Goal: Contribute content: Contribute content

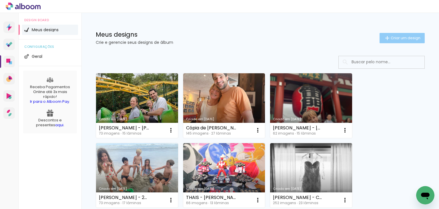
click at [394, 40] on span "Criar um design" at bounding box center [406, 38] width 30 height 4
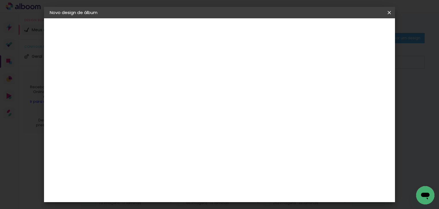
click at [143, 72] on input at bounding box center [143, 76] width 0 height 9
type input "P"
type input "[PERSON_NAME] - GABI 2 MESES"
type paper-input "[PERSON_NAME] - GABI 2 MESES"
click at [0, 0] on slot "Avançar" at bounding box center [0, 0] width 0 height 0
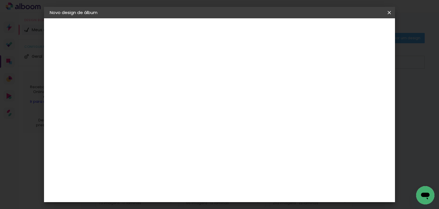
scroll to position [600, 0]
click at [158, 128] on paper-item "Go image" at bounding box center [158, 135] width 62 height 15
click at [0, 0] on slot "Avançar" at bounding box center [0, 0] width 0 height 0
click at [189, 102] on div "Opções disponíveis Acrílico Álbum Baby Time Fastbook Plus Fastbook 400g Fastboo…" at bounding box center [158, 108] width 62 height 107
click at [166, 96] on input "text" at bounding box center [154, 99] width 22 height 9
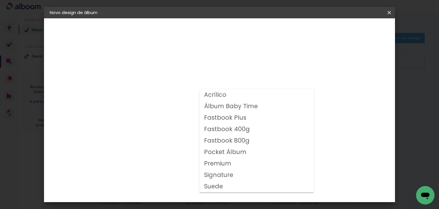
click at [0, 0] on slot "Fastbook 400g" at bounding box center [0, 0] width 0 height 0
type input "Fastbook 400g"
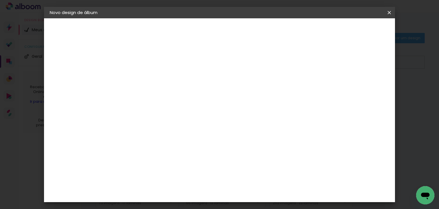
scroll to position [172, 0]
click at [182, 111] on span "25 × 25" at bounding box center [168, 118] width 27 height 15
click at [0, 0] on slot "Avançar" at bounding box center [0, 0] width 0 height 0
click at [305, 65] on div "mm Mostrar sangria" at bounding box center [216, 61] width 178 height 13
click at [305, 61] on div "Mostrar sangria" at bounding box center [286, 61] width 38 height 7
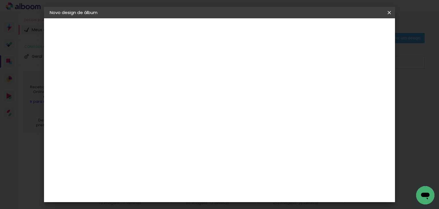
type paper-checkbox "on"
click at [300, 31] on span "Iniciar design" at bounding box center [287, 30] width 26 height 4
click at [300, 30] on span "Iniciar design" at bounding box center [287, 30] width 26 height 4
click at [300, 29] on span "Iniciar design" at bounding box center [287, 30] width 26 height 4
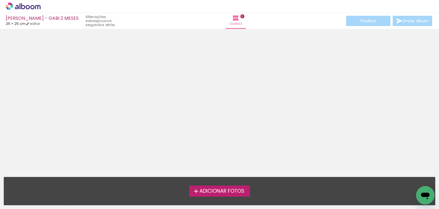
click at [200, 191] on span "Adicionar Fotos" at bounding box center [222, 190] width 45 height 5
click at [0, 0] on input "file" at bounding box center [0, 0] width 0 height 0
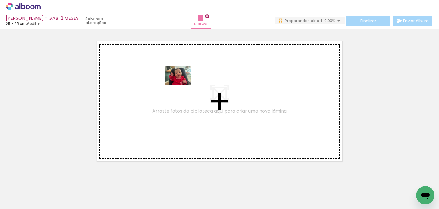
drag, startPoint x: 55, startPoint y: 193, endPoint x: 187, endPoint y: 93, distance: 165.9
click at [182, 84] on quentale-workspace at bounding box center [219, 104] width 439 height 209
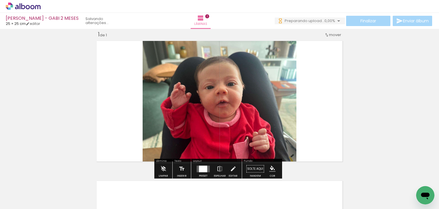
scroll to position [7, 0]
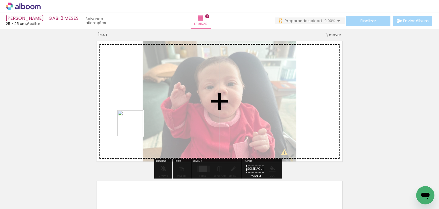
click at [135, 127] on quentale-workspace at bounding box center [219, 104] width 439 height 209
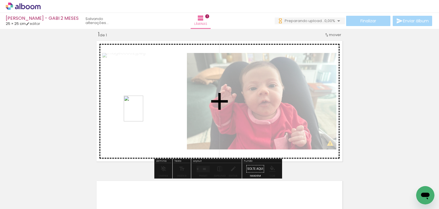
drag, startPoint x: 140, startPoint y: 116, endPoint x: 141, endPoint y: 113, distance: 3.8
click at [141, 113] on quentale-workspace at bounding box center [219, 104] width 439 height 209
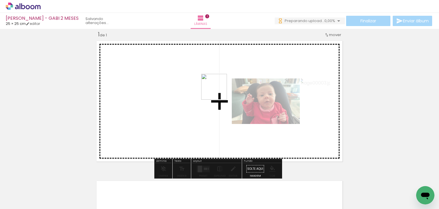
drag, startPoint x: 194, startPoint y: 109, endPoint x: 218, endPoint y: 91, distance: 30.2
click at [218, 91] on quentale-workspace at bounding box center [219, 104] width 439 height 209
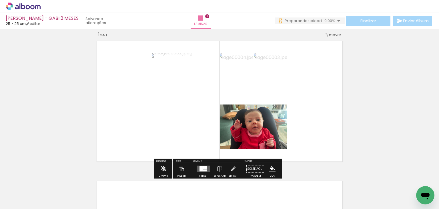
click at [200, 167] on div at bounding box center [201, 168] width 3 height 5
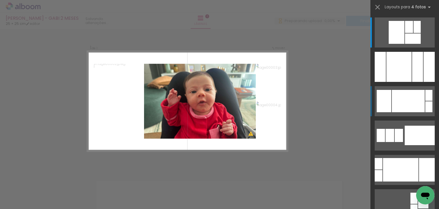
click at [420, 103] on div at bounding box center [408, 101] width 33 height 22
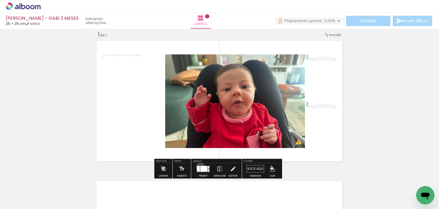
drag, startPoint x: 199, startPoint y: 167, endPoint x: 277, endPoint y: 159, distance: 77.8
click at [200, 167] on div at bounding box center [203, 169] width 7 height 6
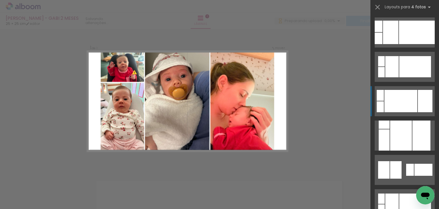
scroll to position [698, 0]
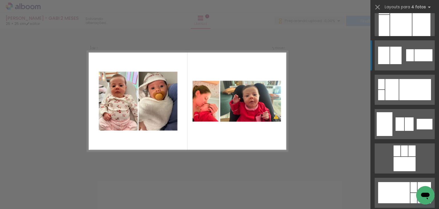
click at [409, 63] on quentale-layouter at bounding box center [405, 55] width 60 height 30
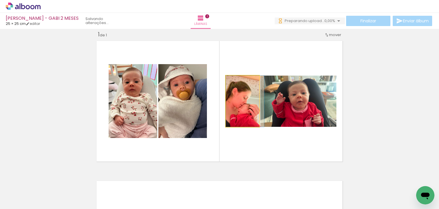
drag, startPoint x: 233, startPoint y: 120, endPoint x: 236, endPoint y: 117, distance: 3.7
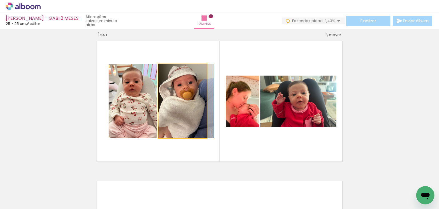
drag, startPoint x: 178, startPoint y: 123, endPoint x: 181, endPoint y: 122, distance: 3.5
drag, startPoint x: 181, startPoint y: 122, endPoint x: 186, endPoint y: 122, distance: 5.2
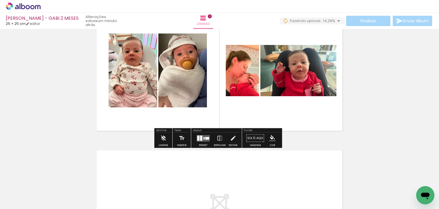
scroll to position [64, 0]
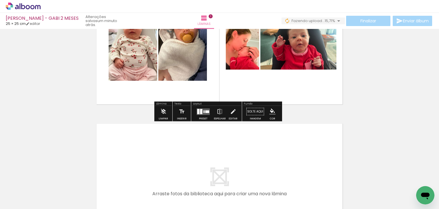
click at [25, 190] on input "Todas as fotos" at bounding box center [16, 191] width 22 height 5
click at [0, 0] on slot "Não utilizadas" at bounding box center [0, 0] width 0 height 0
type input "Não utilizadas"
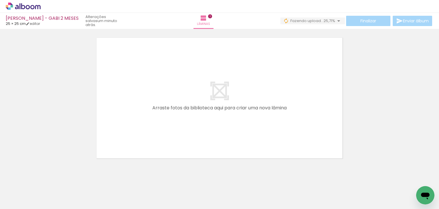
drag, startPoint x: 96, startPoint y: 165, endPoint x: 152, endPoint y: 125, distance: 69.4
click at [140, 133] on quentale-workspace at bounding box center [219, 104] width 439 height 209
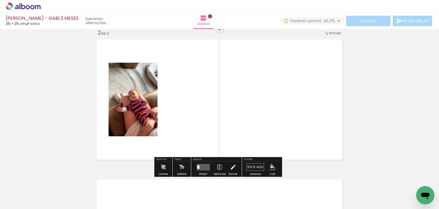
scroll to position [147, 0]
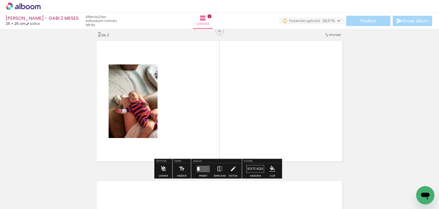
drag, startPoint x: 64, startPoint y: 185, endPoint x: 202, endPoint y: 79, distance: 173.9
click at [202, 79] on quentale-workspace at bounding box center [219, 104] width 439 height 209
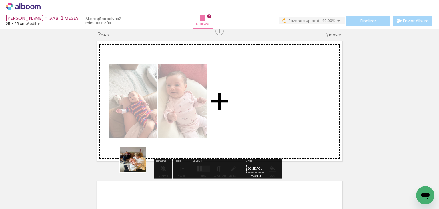
drag, startPoint x: 61, startPoint y: 191, endPoint x: 247, endPoint y: 106, distance: 204.3
click at [247, 105] on quentale-workspace at bounding box center [219, 104] width 439 height 209
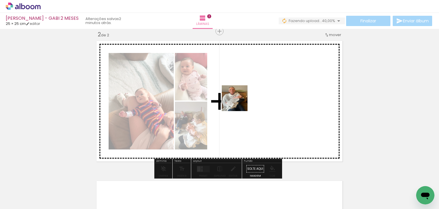
drag, startPoint x: 65, startPoint y: 189, endPoint x: 239, endPoint y: 102, distance: 194.5
click at [239, 102] on quentale-workspace at bounding box center [219, 104] width 439 height 209
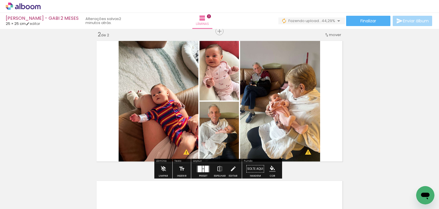
click at [205, 166] on div at bounding box center [207, 168] width 4 height 7
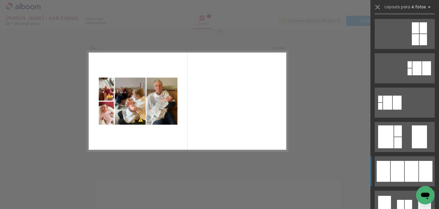
scroll to position [172, 0]
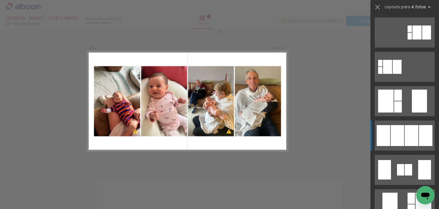
click at [400, 134] on div at bounding box center [397, 135] width 13 height 21
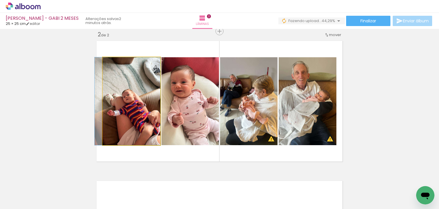
drag, startPoint x: 129, startPoint y: 123, endPoint x: 123, endPoint y: 122, distance: 6.7
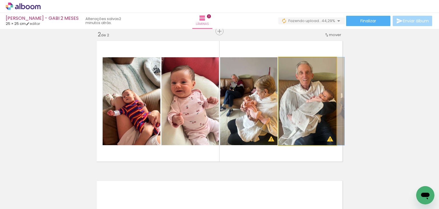
drag, startPoint x: 304, startPoint y: 112, endPoint x: 313, endPoint y: 110, distance: 8.7
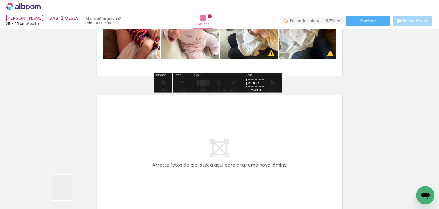
drag, startPoint x: 69, startPoint y: 192, endPoint x: 138, endPoint y: 125, distance: 95.6
click at [138, 125] on quentale-workspace at bounding box center [219, 104] width 439 height 209
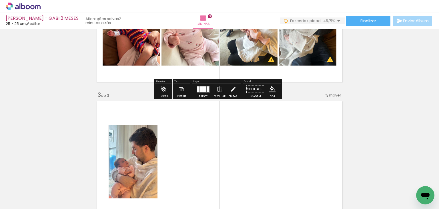
scroll to position [258, 0]
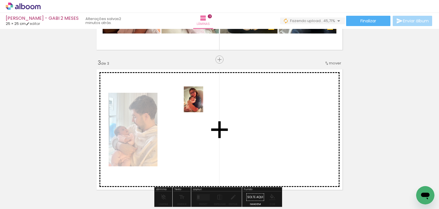
drag, startPoint x: 64, startPoint y: 195, endPoint x: 201, endPoint y: 103, distance: 164.5
click at [201, 103] on quentale-workspace at bounding box center [219, 104] width 439 height 209
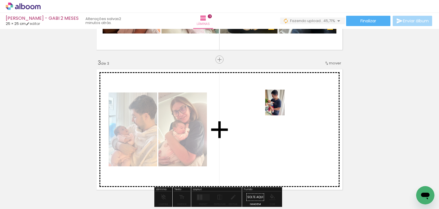
drag, startPoint x: 66, startPoint y: 188, endPoint x: 281, endPoint y: 121, distance: 225.1
click at [280, 119] on quentale-workspace at bounding box center [219, 104] width 439 height 209
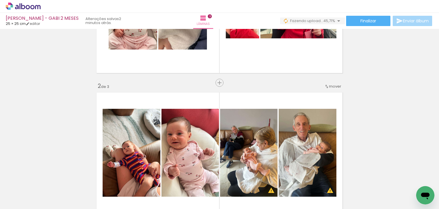
scroll to position [87, 0]
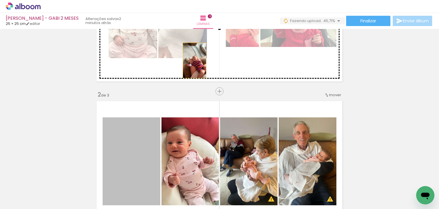
drag, startPoint x: 151, startPoint y: 138, endPoint x: 152, endPoint y: 187, distance: 48.6
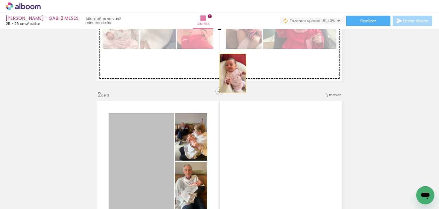
drag, startPoint x: 142, startPoint y: 161, endPoint x: 230, endPoint y: 69, distance: 127.2
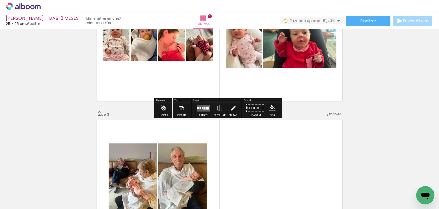
scroll to position [58, 0]
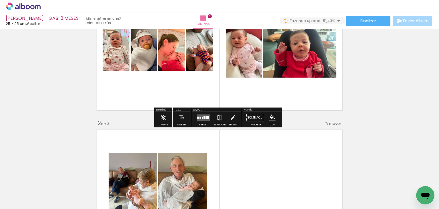
click at [198, 115] on quentale-layouter at bounding box center [203, 117] width 13 height 7
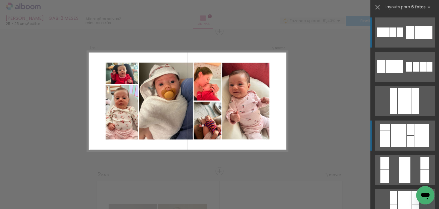
scroll to position [57, 0]
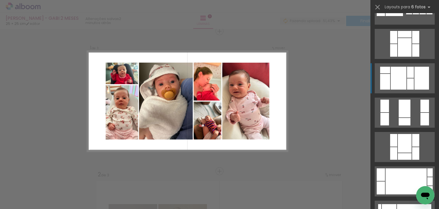
click at [397, 75] on div at bounding box center [399, 78] width 16 height 23
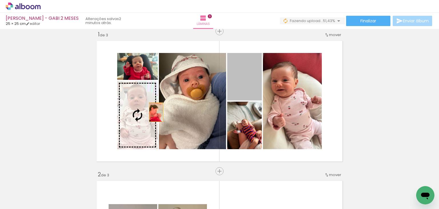
drag, startPoint x: 241, startPoint y: 88, endPoint x: 140, endPoint y: 121, distance: 106.2
click at [0, 0] on slot at bounding box center [0, 0] width 0 height 0
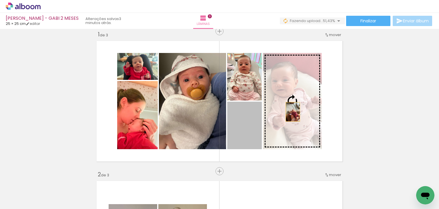
drag, startPoint x: 251, startPoint y: 133, endPoint x: 291, endPoint y: 111, distance: 45.0
click at [0, 0] on slot at bounding box center [0, 0] width 0 height 0
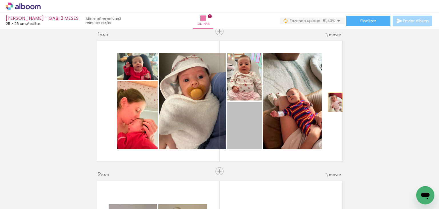
drag, startPoint x: 314, startPoint y: 107, endPoint x: 333, endPoint y: 102, distance: 20.2
click at [333, 102] on quentale-layouter at bounding box center [219, 101] width 251 height 126
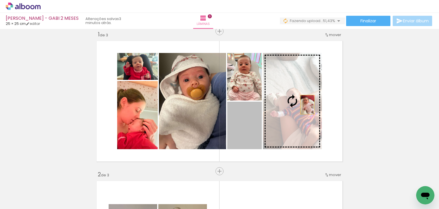
click at [0, 0] on slot at bounding box center [0, 0] width 0 height 0
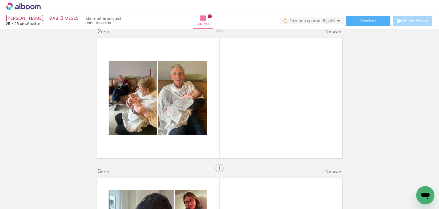
scroll to position [236, 0]
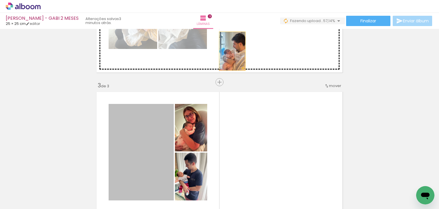
drag, startPoint x: 112, startPoint y: 141, endPoint x: 230, endPoint y: 51, distance: 148.7
click at [230, 51] on div "Inserir lâmina 1 de 3 Inserir lâmina 2 de 3 Inserir lâmina 3 de 3 O Designbox p…" at bounding box center [219, 74] width 439 height 559
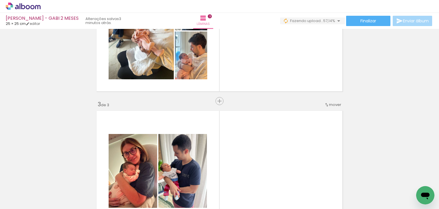
scroll to position [207, 0]
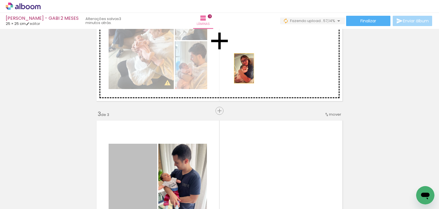
drag, startPoint x: 240, startPoint y: 71, endPoint x: 244, endPoint y: 59, distance: 11.7
click at [244, 59] on div "Inserir lâmina 1 de 3 Inserir lâmina 2 de 3 Inserir lâmina 3 de 3 O Designbox p…" at bounding box center [219, 103] width 439 height 559
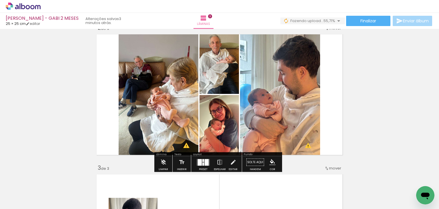
scroll to position [150, 0]
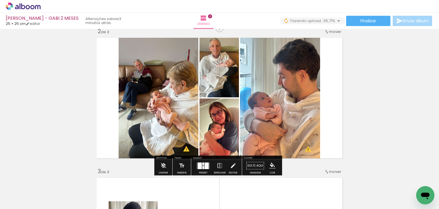
click at [203, 167] on quentale-layouter at bounding box center [203, 165] width 13 height 7
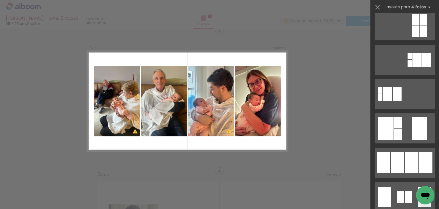
scroll to position [200, 0]
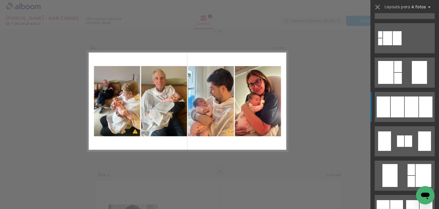
click at [397, 107] on div at bounding box center [397, 106] width 13 height 21
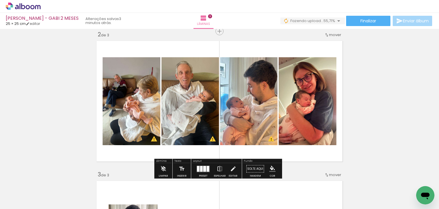
drag, startPoint x: 263, startPoint y: 122, endPoint x: 259, endPoint y: 123, distance: 4.1
click at [259, 123] on div "Inserir lâmina 1 de 3 Inserir lâmina 2 de 3 Inserir lâmina 3 de 3 O Designbox p…" at bounding box center [219, 163] width 439 height 559
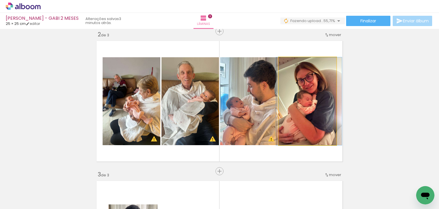
drag, startPoint x: 302, startPoint y: 126, endPoint x: 303, endPoint y: 122, distance: 3.3
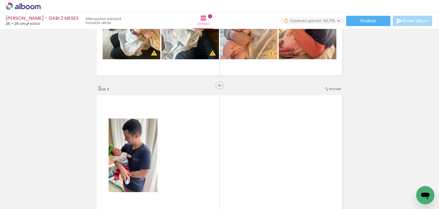
scroll to position [290, 0]
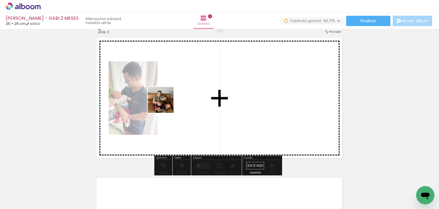
drag, startPoint x: 165, startPoint y: 104, endPoint x: 168, endPoint y: 101, distance: 4.3
click at [168, 101] on quentale-workspace at bounding box center [219, 104] width 439 height 209
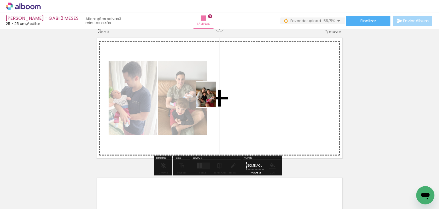
drag, startPoint x: 112, startPoint y: 171, endPoint x: 214, endPoint y: 99, distance: 124.4
click at [214, 99] on quentale-workspace at bounding box center [219, 104] width 439 height 209
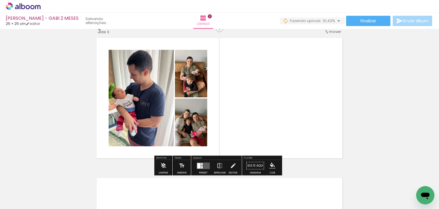
drag, startPoint x: 64, startPoint y: 189, endPoint x: 249, endPoint y: 108, distance: 202.1
click at [249, 108] on quentale-workspace at bounding box center [219, 104] width 439 height 209
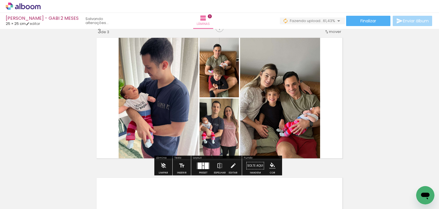
click at [206, 165] on div at bounding box center [207, 165] width 4 height 7
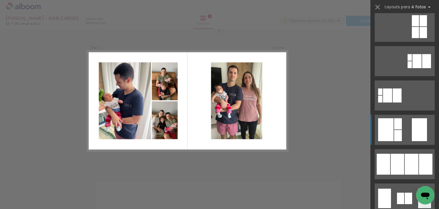
scroll to position [229, 0]
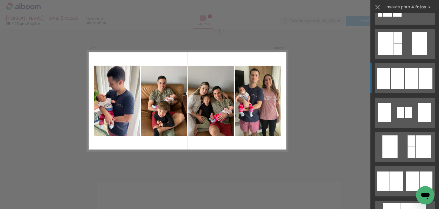
click at [405, 77] on div at bounding box center [412, 78] width 14 height 21
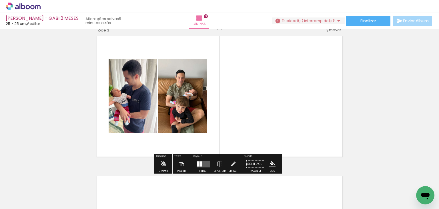
scroll to position [286, 0]
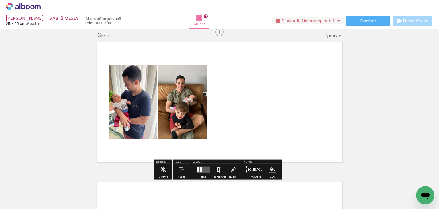
click at [16, 192] on input "Todas as fotos" at bounding box center [16, 191] width 22 height 5
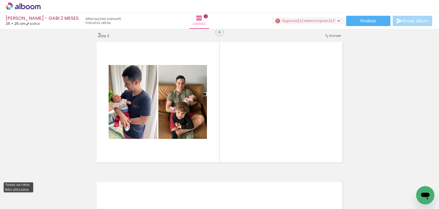
click at [0, 0] on slot "Não utilizadas" at bounding box center [0, 0] width 0 height 0
type input "Não utilizadas"
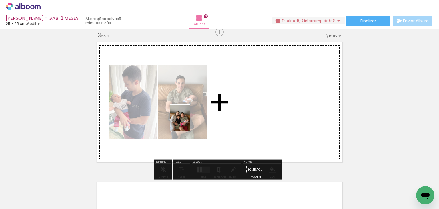
drag, startPoint x: 125, startPoint y: 167, endPoint x: 189, endPoint y: 130, distance: 73.3
click at [188, 121] on quentale-workspace at bounding box center [219, 104] width 439 height 209
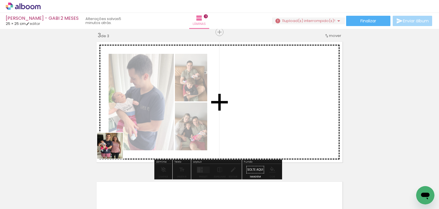
drag, startPoint x: 72, startPoint y: 192, endPoint x: 254, endPoint y: 82, distance: 212.2
click at [254, 82] on quentale-workspace at bounding box center [219, 104] width 439 height 209
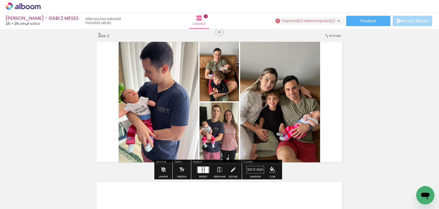
click at [203, 169] on quentale-layouter at bounding box center [203, 169] width 13 height 7
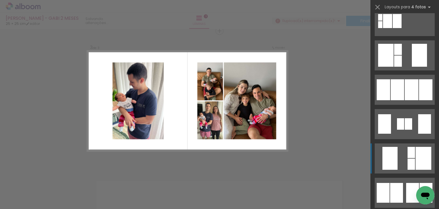
scroll to position [229, 0]
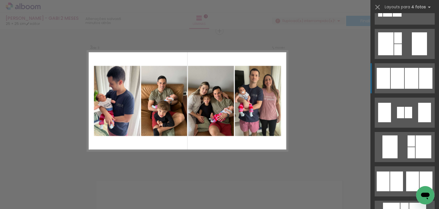
click at [406, 83] on div at bounding box center [412, 78] width 14 height 21
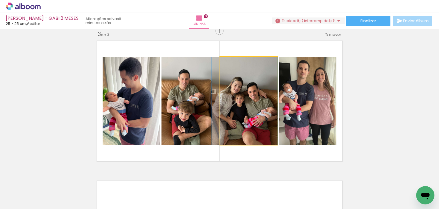
drag, startPoint x: 265, startPoint y: 114, endPoint x: 260, endPoint y: 119, distance: 6.5
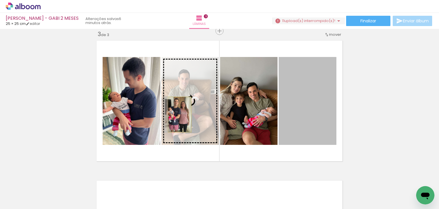
drag, startPoint x: 314, startPoint y: 104, endPoint x: 178, endPoint y: 114, distance: 137.0
click at [0, 0] on slot at bounding box center [0, 0] width 0 height 0
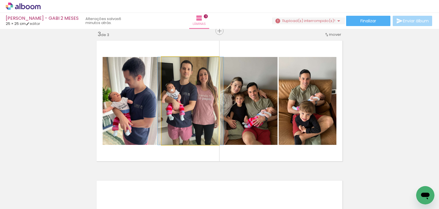
drag, startPoint x: 194, startPoint y: 117, endPoint x: 193, endPoint y: 120, distance: 3.3
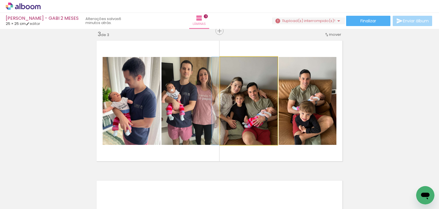
drag, startPoint x: 253, startPoint y: 122, endPoint x: 249, endPoint y: 124, distance: 4.0
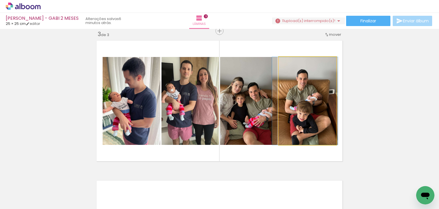
drag, startPoint x: 306, startPoint y: 123, endPoint x: 303, endPoint y: 126, distance: 3.6
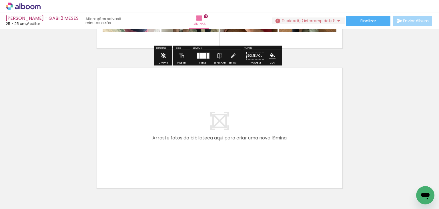
scroll to position [401, 0]
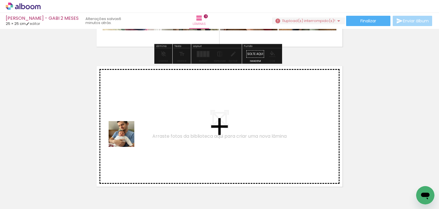
drag, startPoint x: 126, startPoint y: 138, endPoint x: 145, endPoint y: 125, distance: 23.6
click at [145, 125] on quentale-workspace at bounding box center [219, 104] width 439 height 209
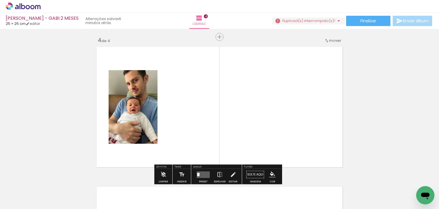
scroll to position [427, 0]
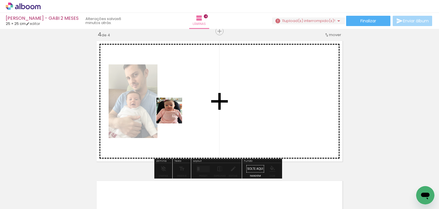
drag, startPoint x: 76, startPoint y: 187, endPoint x: 183, endPoint y: 108, distance: 132.7
click at [183, 108] on quentale-workspace at bounding box center [219, 104] width 439 height 209
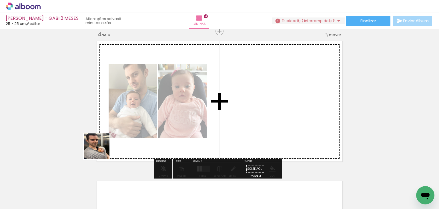
drag, startPoint x: 69, startPoint y: 187, endPoint x: 200, endPoint y: 82, distance: 168.0
click at [200, 82] on quentale-workspace at bounding box center [219, 104] width 439 height 209
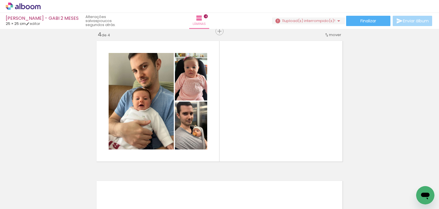
click at [31, 205] on paper-button "Adicionar Fotos" at bounding box center [18, 205] width 28 height 9
click at [0, 0] on input "file" at bounding box center [0, 0] width 0 height 0
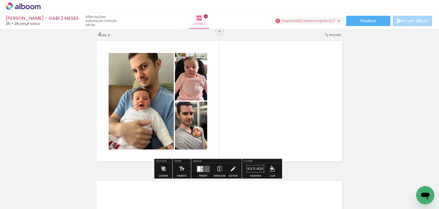
scroll to position [0, 1306]
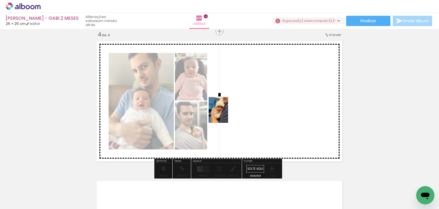
drag, startPoint x: 411, startPoint y: 180, endPoint x: 231, endPoint y: 112, distance: 192.3
click at [231, 112] on quentale-workspace at bounding box center [219, 104] width 439 height 209
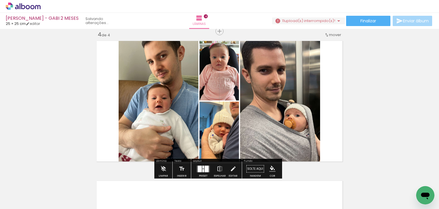
scroll to position [0, 1274]
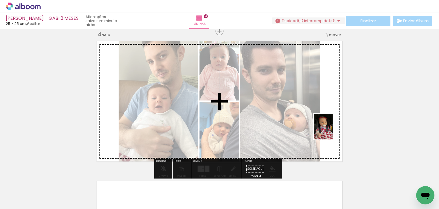
drag, startPoint x: 385, startPoint y: 190, endPoint x: 331, endPoint y: 130, distance: 80.4
click at [331, 130] on quentale-workspace at bounding box center [219, 104] width 439 height 209
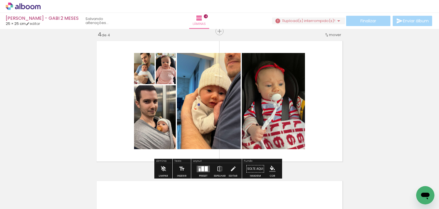
scroll to position [0, 1242]
click at [205, 167] on div at bounding box center [206, 168] width 3 height 5
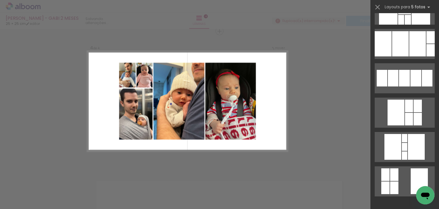
scroll to position [0, 0]
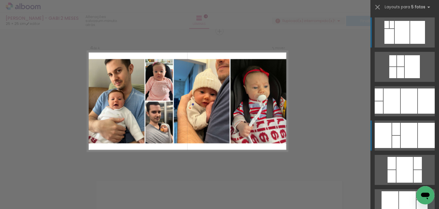
click at [411, 139] on div at bounding box center [409, 135] width 17 height 25
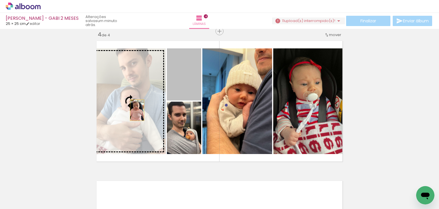
drag, startPoint x: 189, startPoint y: 79, endPoint x: 135, endPoint y: 110, distance: 61.8
click at [0, 0] on slot at bounding box center [0, 0] width 0 height 0
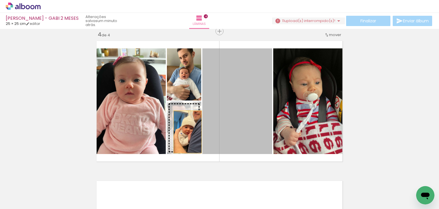
drag, startPoint x: 250, startPoint y: 113, endPoint x: 182, endPoint y: 132, distance: 70.7
click at [0, 0] on slot at bounding box center [0, 0] width 0 height 0
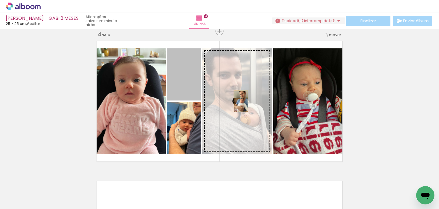
drag, startPoint x: 211, startPoint y: 93, endPoint x: 245, endPoint y: 105, distance: 36.8
click at [0, 0] on slot at bounding box center [0, 0] width 0 height 0
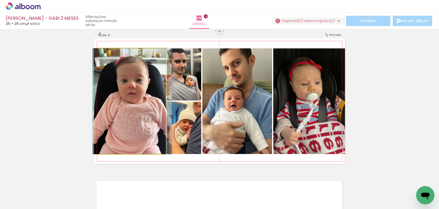
drag, startPoint x: 134, startPoint y: 117, endPoint x: 137, endPoint y: 117, distance: 2.9
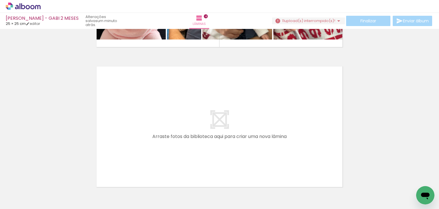
drag, startPoint x: 61, startPoint y: 198, endPoint x: 115, endPoint y: 136, distance: 82.2
click at [115, 136] on quentale-workspace at bounding box center [219, 104] width 439 height 209
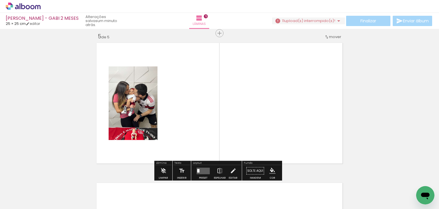
scroll to position [566, 0]
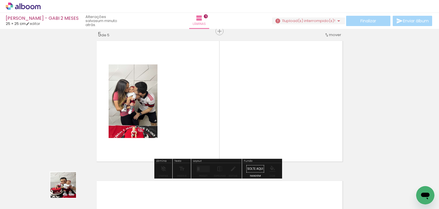
drag, startPoint x: 67, startPoint y: 189, endPoint x: 216, endPoint y: 69, distance: 190.9
click at [216, 69] on quentale-workspace at bounding box center [219, 104] width 439 height 209
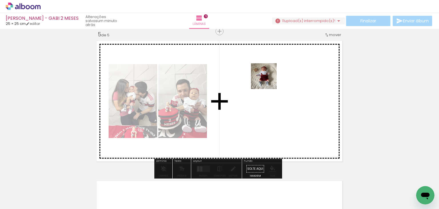
drag, startPoint x: 209, startPoint y: 112, endPoint x: 268, endPoint y: 80, distance: 67.5
click at [268, 80] on quentale-workspace at bounding box center [219, 104] width 439 height 209
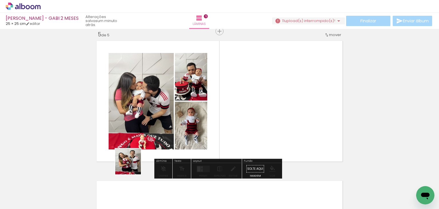
drag, startPoint x: 67, startPoint y: 197, endPoint x: 220, endPoint y: 115, distance: 173.3
click at [220, 115] on quentale-workspace at bounding box center [219, 104] width 439 height 209
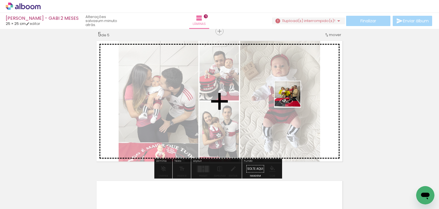
drag, startPoint x: 71, startPoint y: 191, endPoint x: 292, endPoint y: 98, distance: 239.5
click at [292, 98] on quentale-workspace at bounding box center [219, 104] width 439 height 209
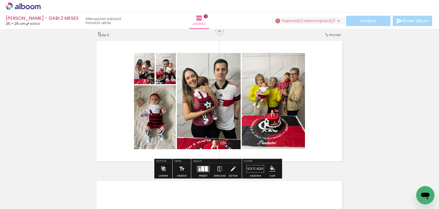
click at [204, 164] on div at bounding box center [203, 168] width 15 height 11
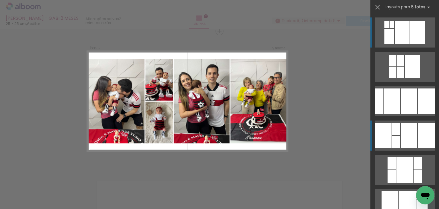
click at [403, 135] on div at bounding box center [409, 135] width 17 height 25
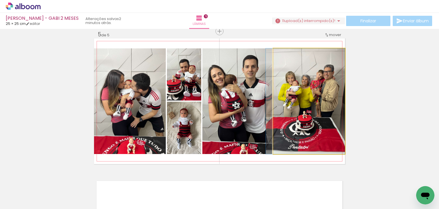
drag, startPoint x: 300, startPoint y: 96, endPoint x: 292, endPoint y: 99, distance: 8.5
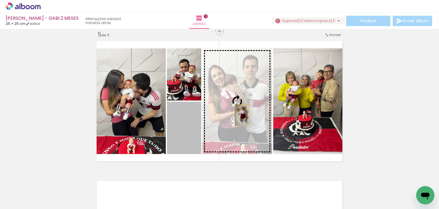
drag, startPoint x: 190, startPoint y: 126, endPoint x: 240, endPoint y: 115, distance: 51.3
click at [0, 0] on slot at bounding box center [0, 0] width 0 height 0
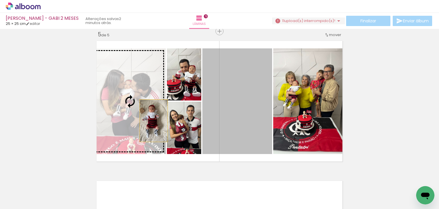
drag, startPoint x: 254, startPoint y: 116, endPoint x: 146, endPoint y: 117, distance: 107.5
click at [0, 0] on slot at bounding box center [0, 0] width 0 height 0
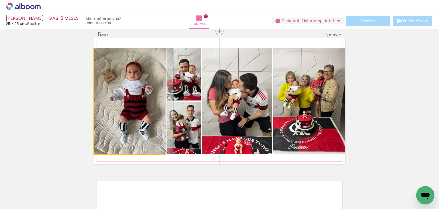
drag, startPoint x: 124, startPoint y: 115, endPoint x: 128, endPoint y: 115, distance: 4.3
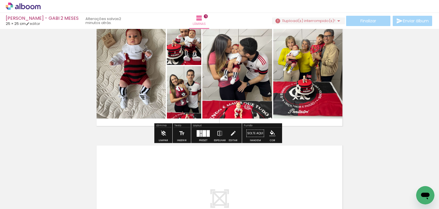
scroll to position [595, 0]
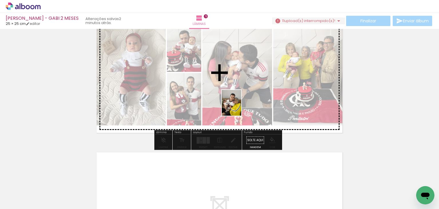
drag, startPoint x: 71, startPoint y: 184, endPoint x: 239, endPoint y: 107, distance: 185.1
click at [239, 107] on quentale-workspace at bounding box center [219, 104] width 439 height 209
